Goal: Information Seeking & Learning: Learn about a topic

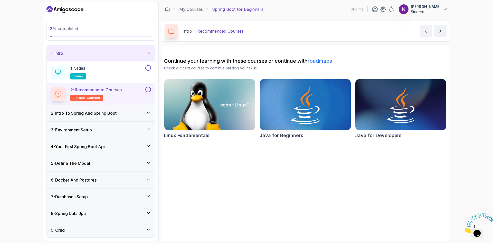
click at [322, 107] on img at bounding box center [304, 104] width 95 height 53
click at [415, 109] on img at bounding box center [400, 104] width 95 height 53
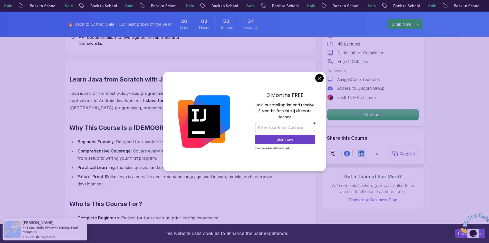
scroll to position [385, 0]
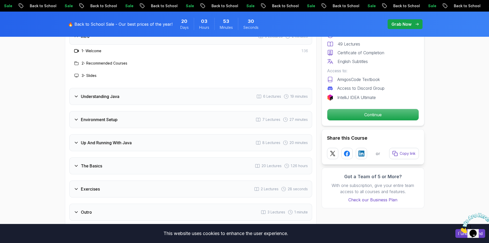
scroll to position [821, 0]
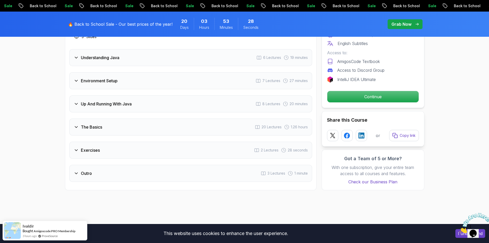
click at [237, 141] on div "Exercises 2 Lectures 28 seconds" at bounding box center [190, 149] width 243 height 17
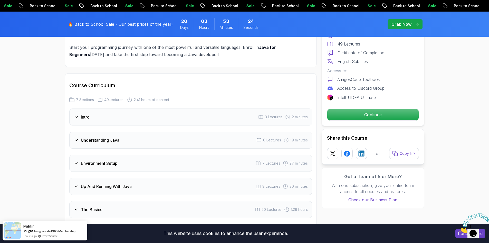
scroll to position [693, 0]
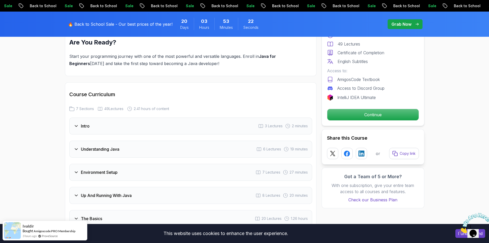
click at [104, 117] on div "Intro 3 Lectures 2 minutes" at bounding box center [190, 125] width 243 height 17
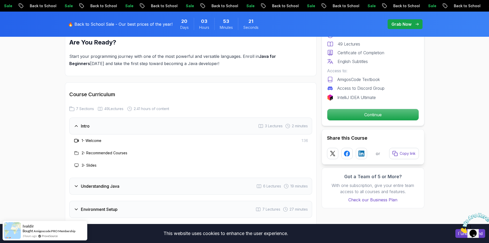
click at [104, 117] on div "Intro 3 Lectures 2 minutes" at bounding box center [190, 125] width 243 height 17
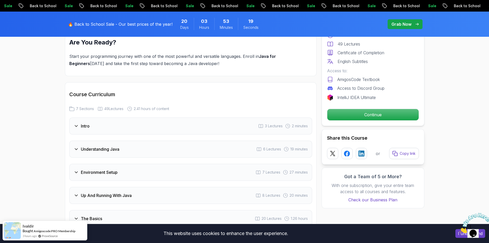
click at [111, 146] on h3 "Understanding Java" at bounding box center [100, 149] width 38 height 6
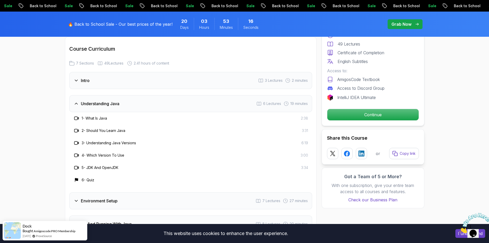
scroll to position [744, 0]
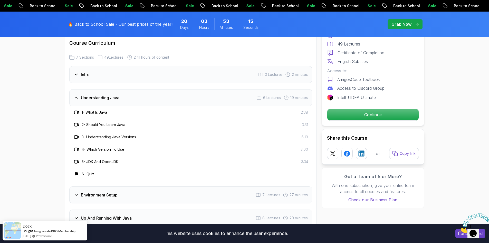
click at [117, 89] on div "Understanding Java 6 Lectures 19 minutes" at bounding box center [190, 97] width 243 height 17
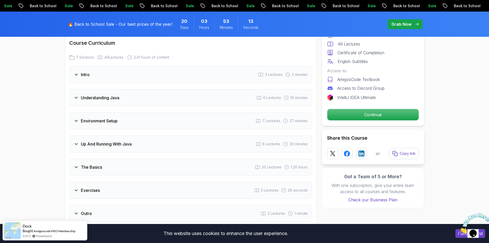
click at [120, 112] on div "Environment Setup 7 Lectures 27 minutes" at bounding box center [190, 120] width 243 height 17
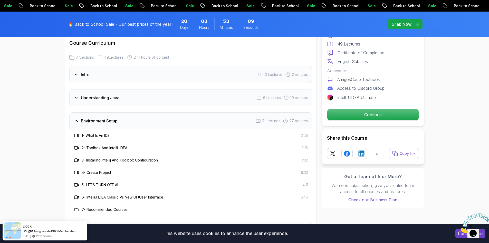
click at [121, 112] on div "Environment Setup 7 Lectures 27 minutes" at bounding box center [190, 120] width 243 height 17
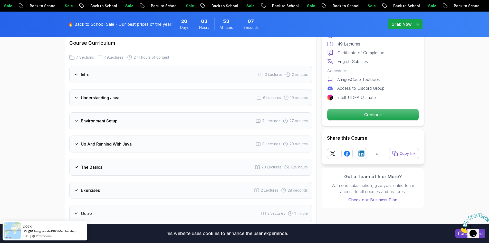
click at [123, 141] on h3 "Up And Running With Java" at bounding box center [106, 144] width 51 height 6
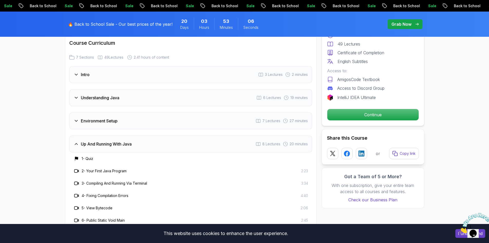
click at [122, 135] on div "Up And Running With Java 8 Lectures 20 minutes" at bounding box center [190, 143] width 243 height 17
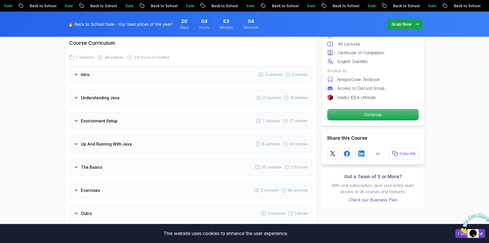
click at [123, 158] on div "The Basics 20 Lectures 1.26 hours" at bounding box center [190, 166] width 243 height 17
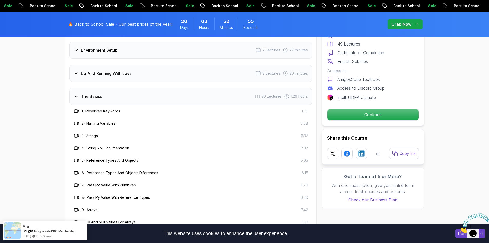
scroll to position [770, 0]
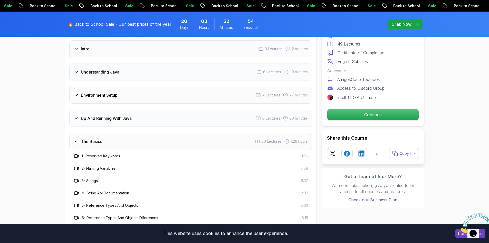
click at [129, 133] on div "The Basics 20 Lectures 1.26 hours" at bounding box center [190, 141] width 243 height 17
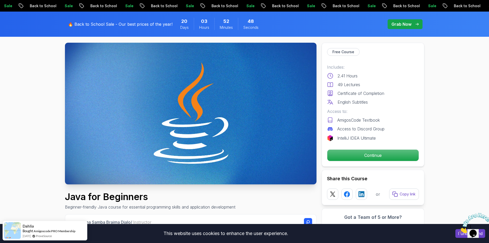
scroll to position [0, 0]
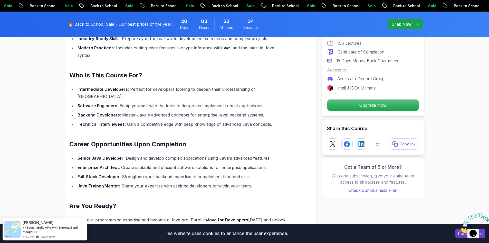
scroll to position [462, 0]
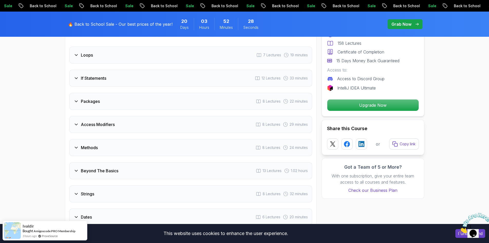
scroll to position [744, 0]
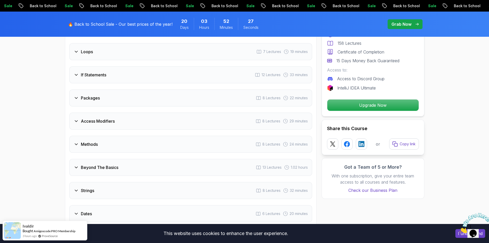
click at [112, 164] on div "Beyond The Basics 13 Lectures 1.02 hours" at bounding box center [190, 167] width 243 height 17
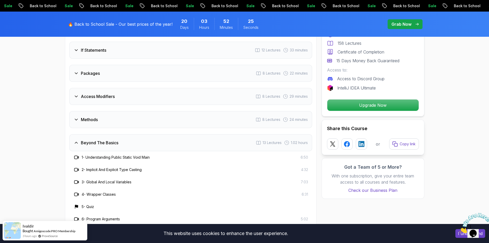
click at [116, 139] on div "Beyond The Basics 13 Lectures 1.02 hours" at bounding box center [190, 142] width 243 height 17
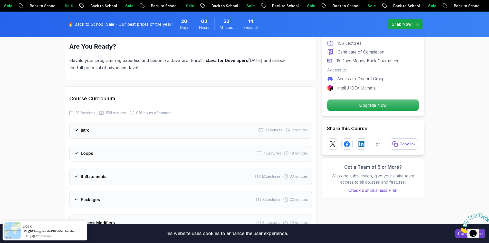
scroll to position [616, 0]
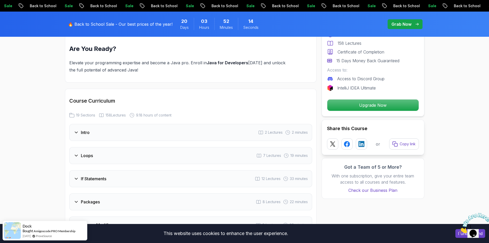
click at [110, 126] on div "Intro 2 Lectures 2 minutes" at bounding box center [190, 132] width 243 height 17
click at [101, 181] on div "Loops 7 Lectures 19 minutes" at bounding box center [190, 179] width 243 height 17
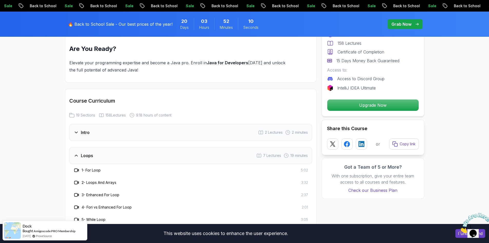
scroll to position [667, 0]
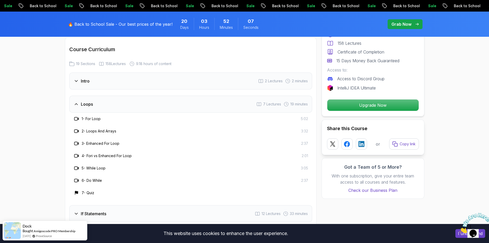
click at [76, 116] on icon at bounding box center [76, 118] width 5 height 5
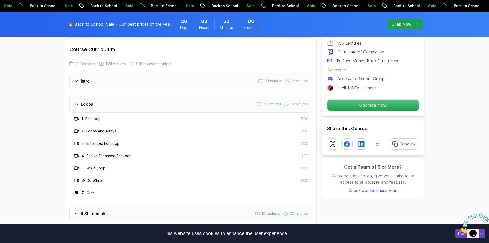
click at [79, 101] on div "Loops" at bounding box center [83, 104] width 19 height 6
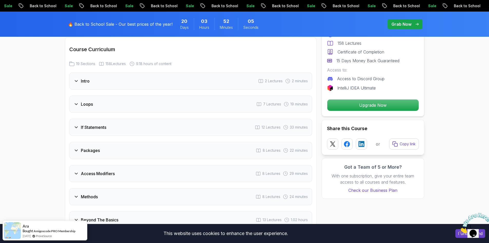
click at [79, 101] on div "Loops" at bounding box center [83, 104] width 19 height 6
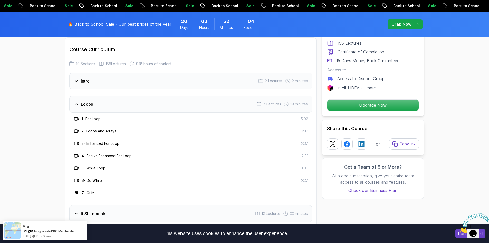
click at [79, 101] on div "Loops" at bounding box center [83, 104] width 19 height 6
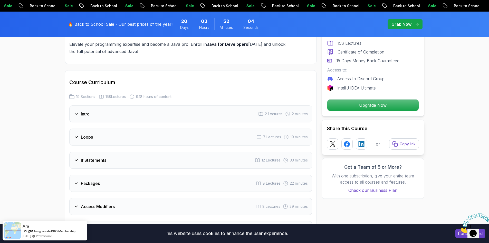
scroll to position [590, 0]
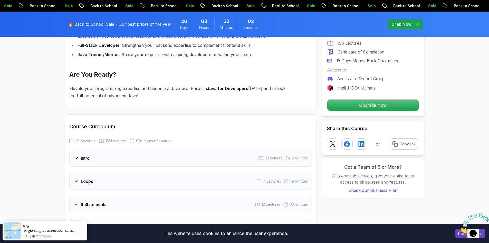
click at [89, 138] on span "19 Sections" at bounding box center [85, 140] width 19 height 5
click at [91, 123] on h2 "Course Curriculum" at bounding box center [190, 126] width 243 height 7
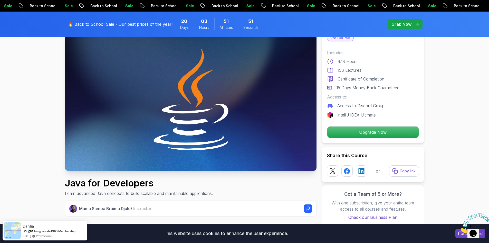
scroll to position [0, 0]
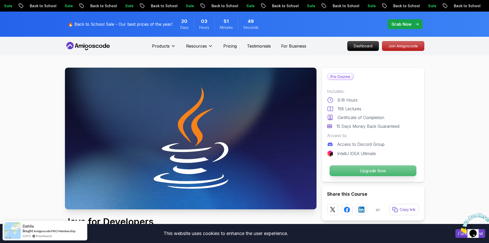
click at [358, 172] on p "Upgrade Now" at bounding box center [372, 170] width 87 height 11
click at [231, 124] on img at bounding box center [191, 138] width 252 height 141
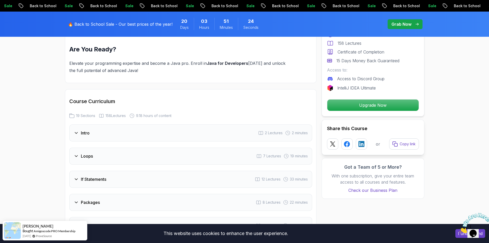
scroll to position [616, 0]
click at [156, 130] on div "Intro 2 Lectures 2 minutes" at bounding box center [190, 132] width 243 height 17
click at [109, 157] on h3 "2 - Recommended Courses" at bounding box center [105, 159] width 46 height 5
click at [75, 144] on icon at bounding box center [76, 146] width 5 height 5
click at [77, 144] on icon at bounding box center [76, 146] width 5 height 5
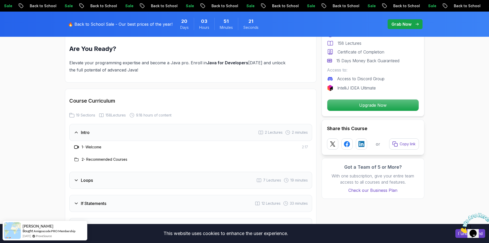
click at [81, 177] on h3 "Loops" at bounding box center [87, 180] width 12 height 6
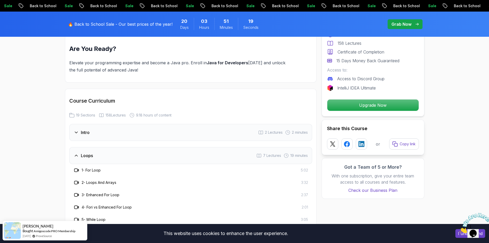
click at [78, 181] on icon at bounding box center [78, 182] width 1 height 2
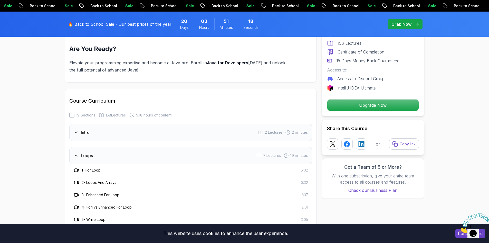
click at [290, 153] on span "19 minutes" at bounding box center [298, 155] width 17 height 5
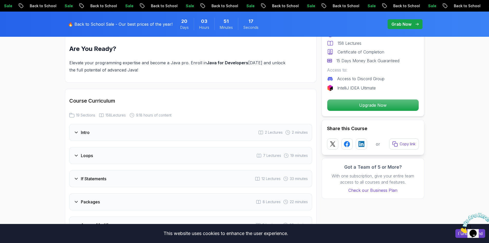
click at [292, 130] on span "2 minutes" at bounding box center [300, 132] width 16 height 5
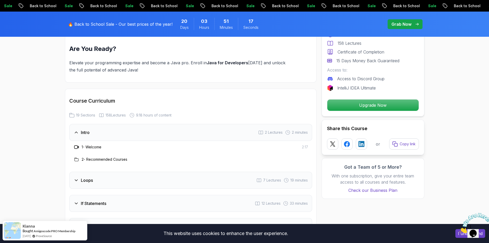
click at [279, 130] on span "2 Lectures" at bounding box center [274, 132] width 18 height 5
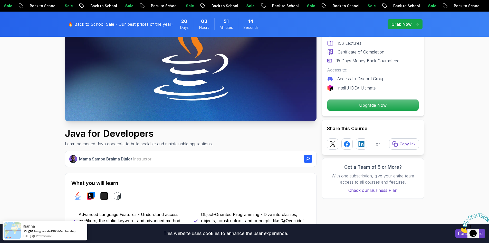
scroll to position [0, 0]
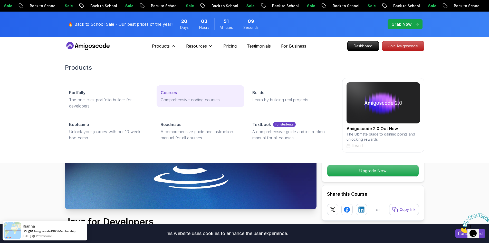
click at [170, 94] on p "Courses" at bounding box center [169, 92] width 16 height 6
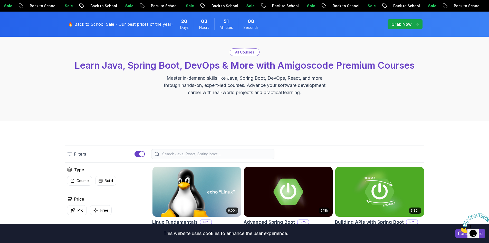
scroll to position [77, 0]
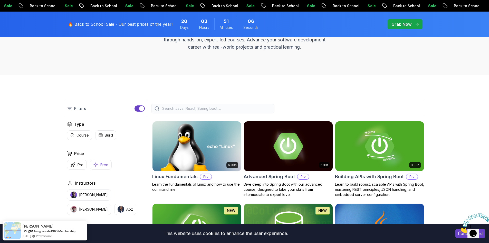
click at [98, 164] on button "Free" at bounding box center [101, 164] width 22 height 10
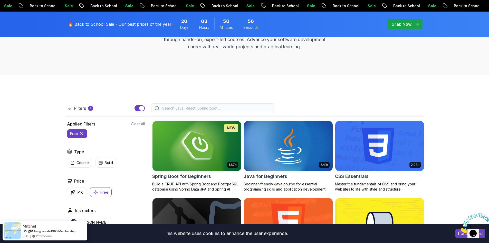
scroll to position [77, 0]
click at [292, 140] on img at bounding box center [288, 146] width 93 height 52
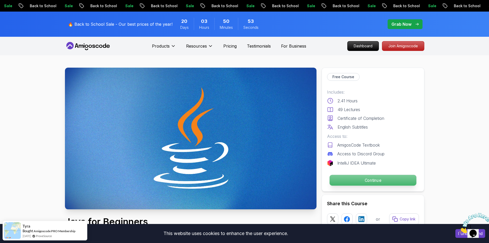
click at [336, 176] on p "Continue" at bounding box center [372, 180] width 87 height 11
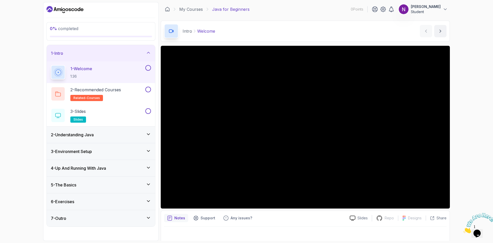
click at [134, 185] on div "5 - The Basics" at bounding box center [101, 184] width 100 height 6
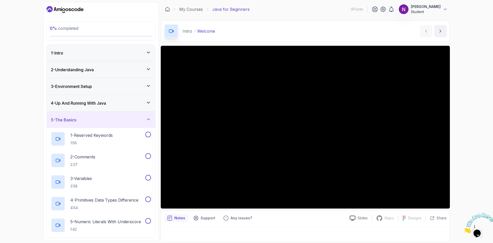
click at [149, 54] on icon at bounding box center [148, 52] width 5 height 5
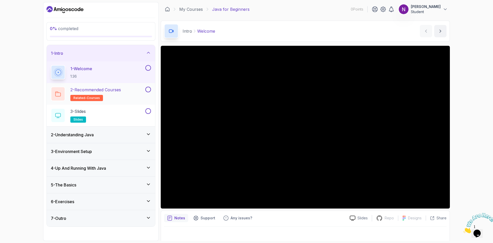
click at [125, 91] on div "2 - Recommended Courses related-courses" at bounding box center [97, 93] width 93 height 14
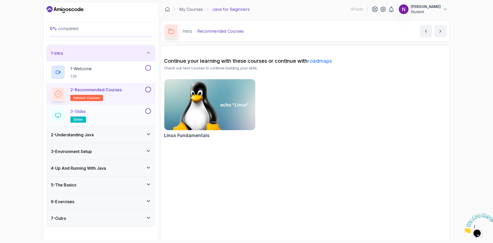
click at [113, 112] on div "3 - Slides slides" at bounding box center [97, 115] width 93 height 14
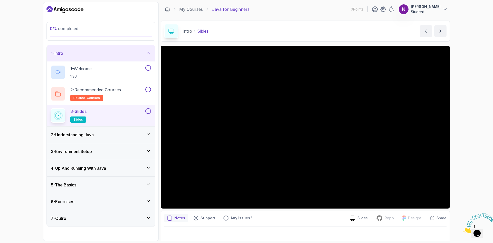
click at [70, 133] on h3 "2 - Understanding Java" at bounding box center [72, 134] width 43 height 6
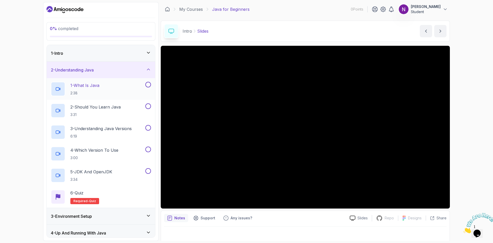
click at [84, 87] on p "1 - What Is Java" at bounding box center [84, 85] width 29 height 6
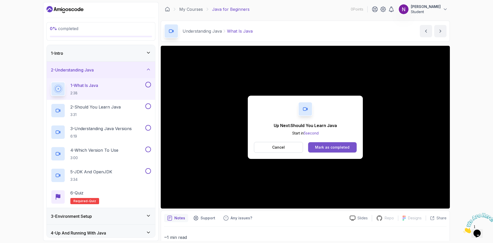
click at [353, 146] on button "Mark as completed" at bounding box center [332, 147] width 49 height 10
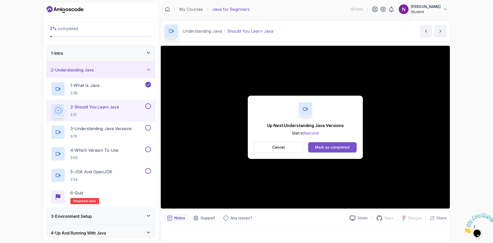
click at [337, 150] on button "Mark as completed" at bounding box center [332, 147] width 49 height 10
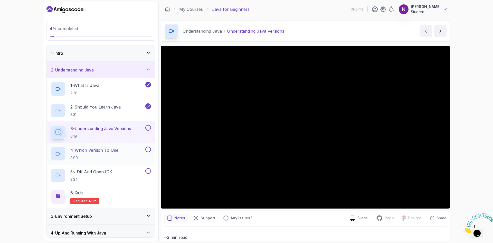
click at [85, 148] on p "4 - Which Version To Use" at bounding box center [94, 150] width 48 height 6
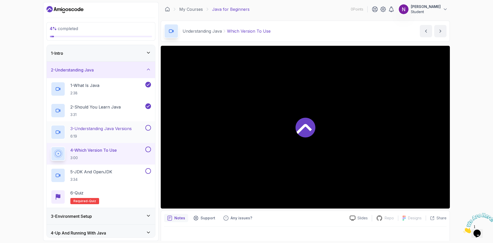
click at [149, 127] on button at bounding box center [148, 128] width 6 height 6
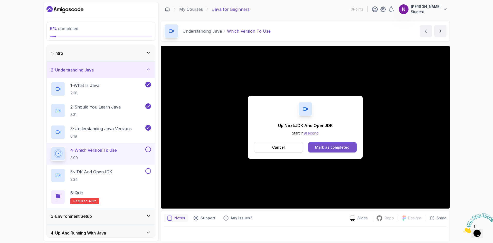
click at [332, 150] on button "Mark as completed" at bounding box center [332, 147] width 49 height 10
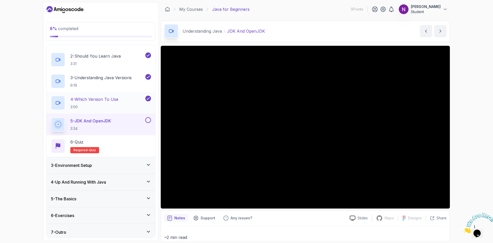
scroll to position [51, 0]
click at [359, 219] on p "Slides" at bounding box center [362, 217] width 10 height 5
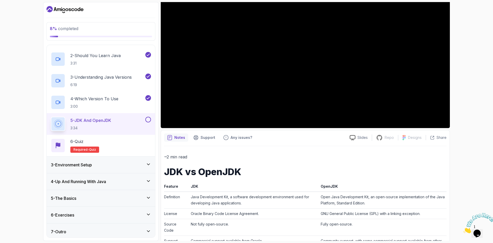
scroll to position [26, 0]
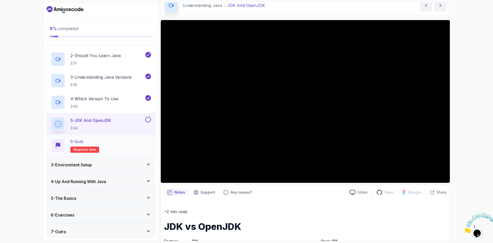
click at [113, 147] on div "6 - Quiz Required- quiz" at bounding box center [101, 145] width 100 height 14
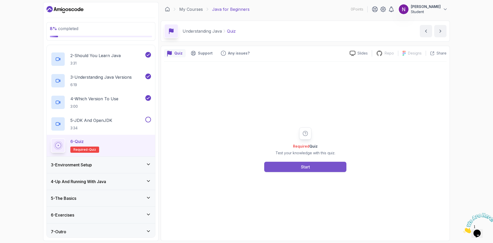
click at [309, 164] on div "Start" at bounding box center [305, 166] width 9 height 6
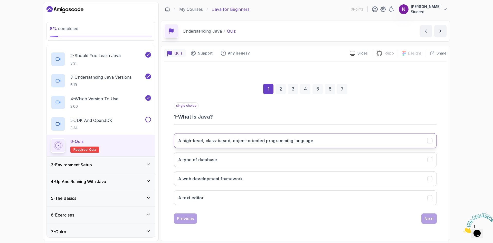
click at [243, 139] on h3 "A high-level, class-based, object-oriented programming language" at bounding box center [245, 140] width 135 height 6
click at [429, 217] on div "Next" at bounding box center [428, 218] width 9 height 6
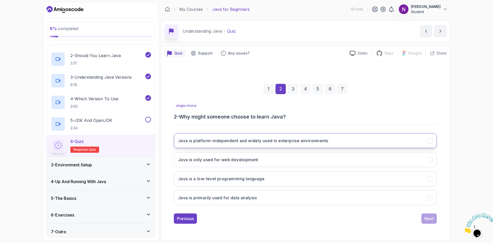
click at [237, 142] on h3 "Java is platform-independent and widely used in enterprise environments" at bounding box center [253, 140] width 150 height 6
click at [431, 219] on div "Next" at bounding box center [428, 218] width 9 height 6
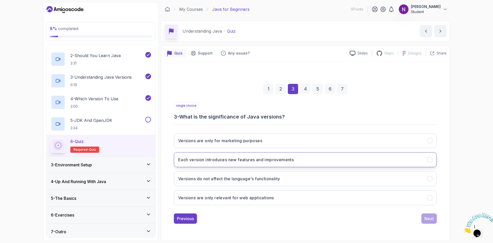
click at [210, 158] on h3 "Each version introduces new features and improvements" at bounding box center [235, 159] width 115 height 6
click at [424, 217] on button "Next" at bounding box center [428, 218] width 15 height 10
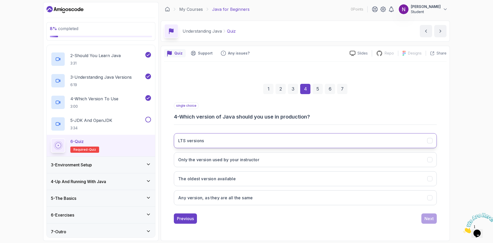
click at [205, 140] on button "LTS versions" at bounding box center [305, 140] width 263 height 15
click at [423, 219] on button "Next" at bounding box center [428, 218] width 15 height 10
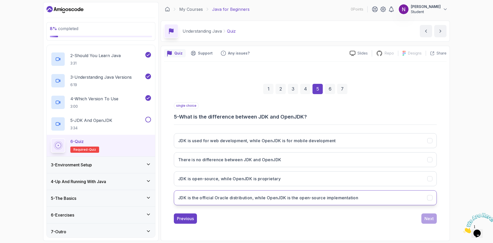
drag, startPoint x: 273, startPoint y: 179, endPoint x: 281, endPoint y: 193, distance: 15.9
click at [281, 193] on div "JDK is used for web development, while OpenJDK is for mobile development There …" at bounding box center [305, 169] width 263 height 80
click at [210, 201] on button "JDK is the official Oracle distribution, while OpenJDK is the open-source imple…" at bounding box center [305, 197] width 263 height 15
click at [425, 221] on div "Next" at bounding box center [428, 218] width 9 height 6
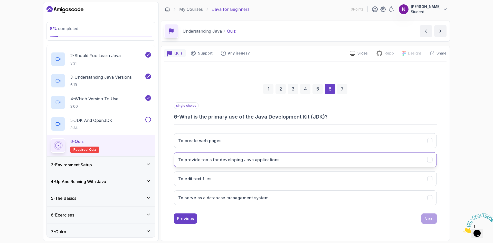
click at [255, 165] on button "To provide tools for developing Java applications" at bounding box center [305, 159] width 263 height 15
click at [427, 219] on div "Next" at bounding box center [428, 218] width 9 height 6
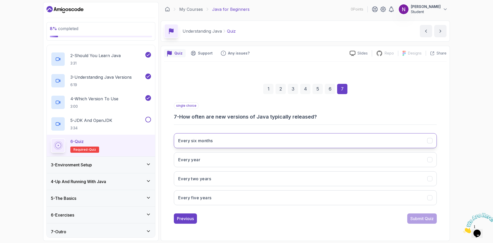
click at [267, 144] on button "Every six months" at bounding box center [305, 140] width 263 height 15
click at [424, 220] on div "Submit Quiz" at bounding box center [421, 218] width 23 height 6
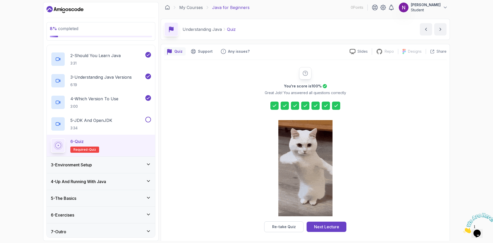
scroll to position [4, 0]
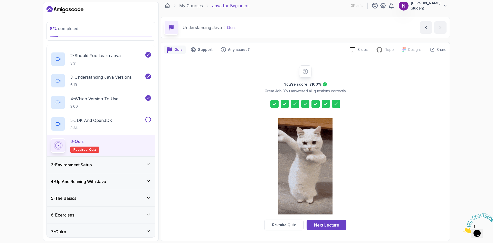
click at [304, 102] on icon at bounding box center [305, 103] width 5 height 5
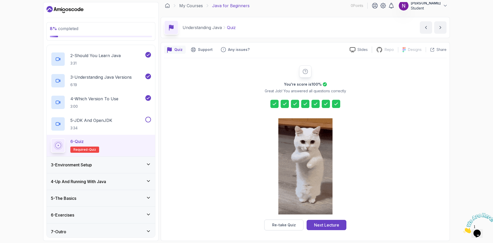
click at [313, 103] on icon at bounding box center [315, 103] width 5 height 5
drag, startPoint x: 275, startPoint y: 105, endPoint x: 283, endPoint y: 95, distance: 12.1
click at [275, 105] on icon at bounding box center [274, 103] width 5 height 5
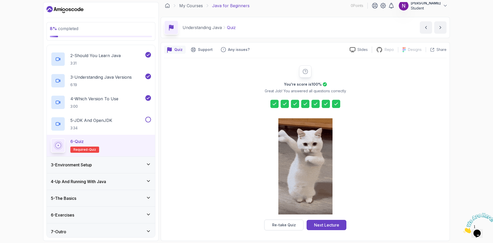
click at [305, 105] on icon at bounding box center [305, 103] width 5 height 5
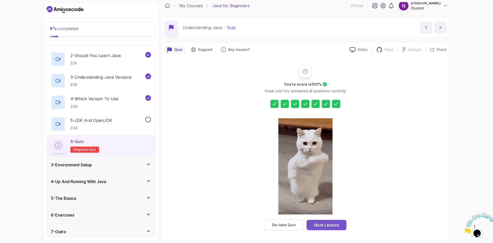
click at [332, 225] on div "Next Lecture" at bounding box center [326, 224] width 25 height 6
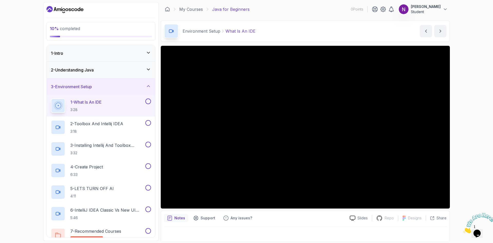
click at [92, 89] on h3 "3 - Environment Setup" at bounding box center [71, 86] width 41 height 6
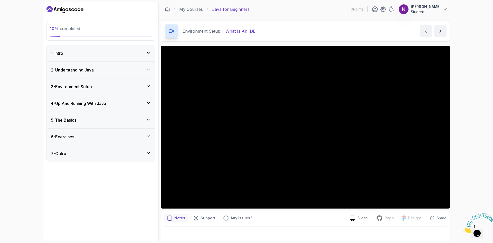
click at [92, 89] on h3 "3 - Environment Setup" at bounding box center [71, 86] width 41 height 6
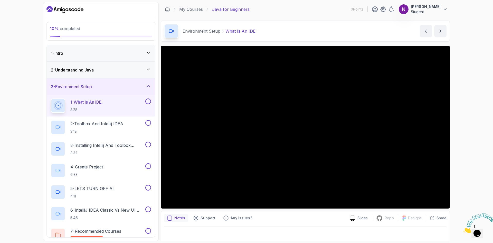
click at [112, 74] on div "2 - Understanding Java" at bounding box center [101, 70] width 108 height 16
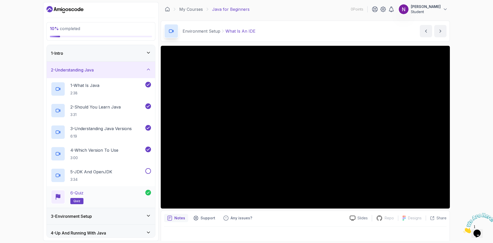
click at [98, 192] on div "6 - Quiz quiz" at bounding box center [98, 196] width 94 height 14
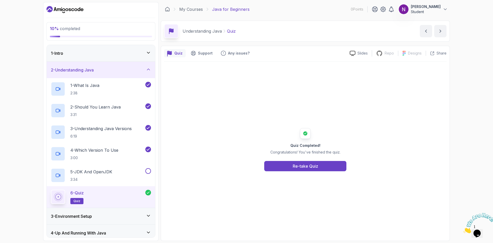
click at [305, 135] on div at bounding box center [305, 133] width 4 height 4
click at [287, 152] on p "Congratulations! You've finished the quiz." at bounding box center [305, 151] width 70 height 5
click at [300, 131] on div at bounding box center [305, 133] width 11 height 11
click at [290, 166] on button "Re-take Quiz" at bounding box center [305, 166] width 82 height 10
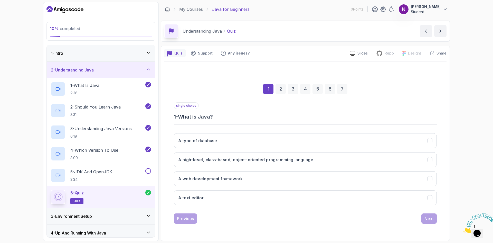
click at [282, 85] on div "2" at bounding box center [280, 89] width 10 height 10
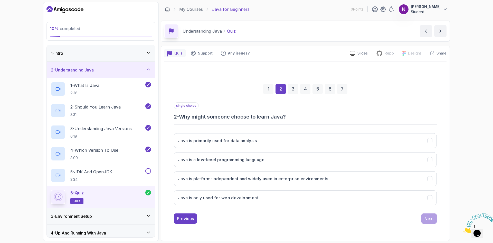
click at [296, 88] on div "3" at bounding box center [293, 89] width 10 height 10
click at [303, 90] on div "4" at bounding box center [305, 89] width 10 height 10
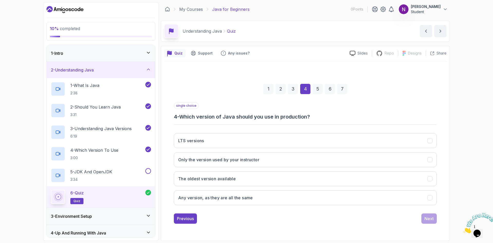
click at [316, 90] on div "5" at bounding box center [317, 89] width 10 height 10
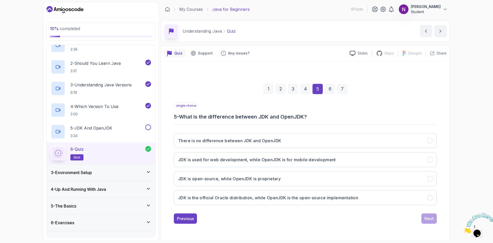
scroll to position [54, 0]
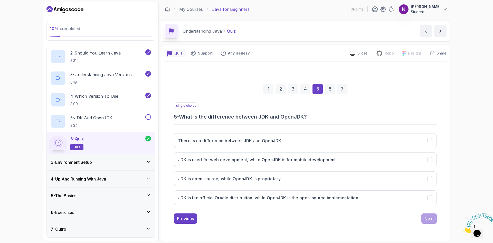
click at [88, 159] on h3 "3 - Environment Setup" at bounding box center [71, 162] width 41 height 6
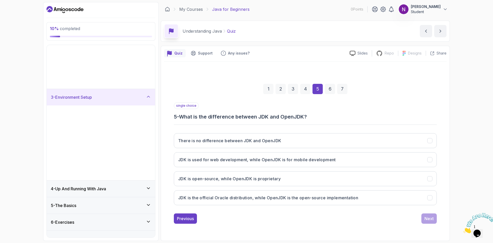
scroll to position [0, 0]
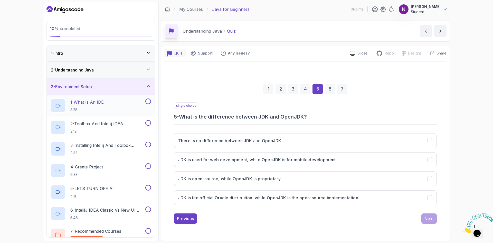
click at [106, 102] on div "1 - What Is An IDE 3:28" at bounding box center [97, 105] width 93 height 14
